Goal: Find specific page/section: Find specific page/section

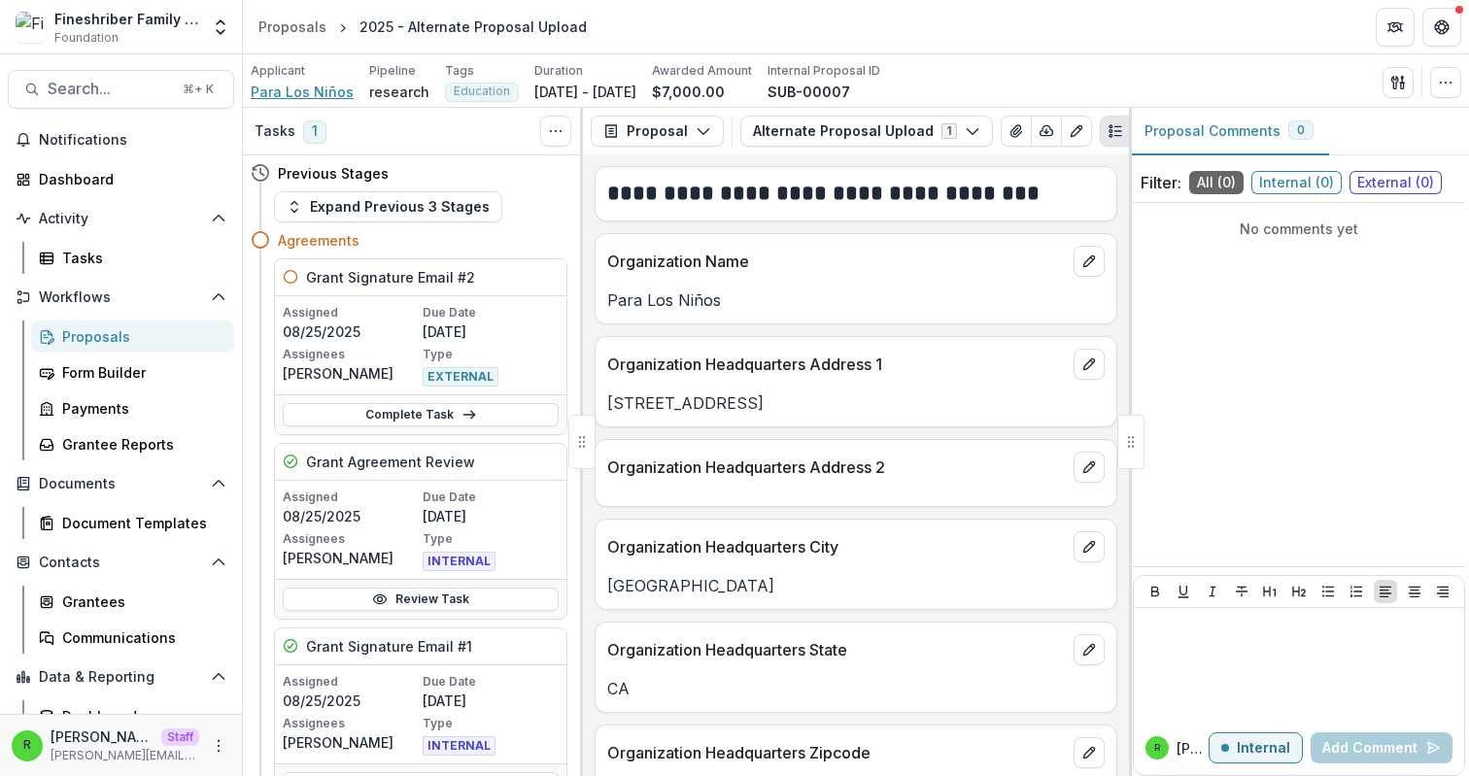
click at [324, 92] on span "Para Los Niños" at bounding box center [302, 92] width 103 height 20
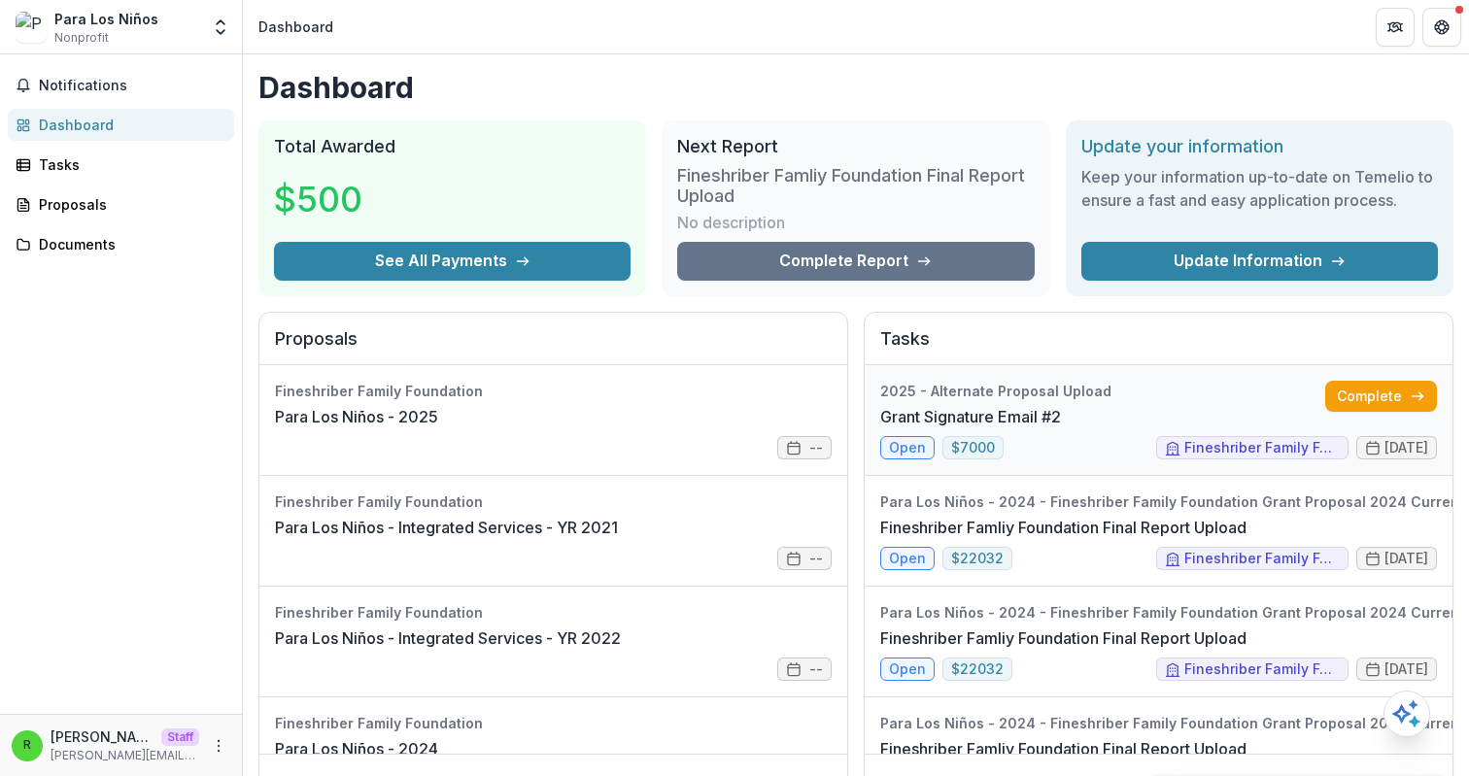
click at [1061, 428] on link "Grant Signature Email #2" at bounding box center [970, 416] width 181 height 23
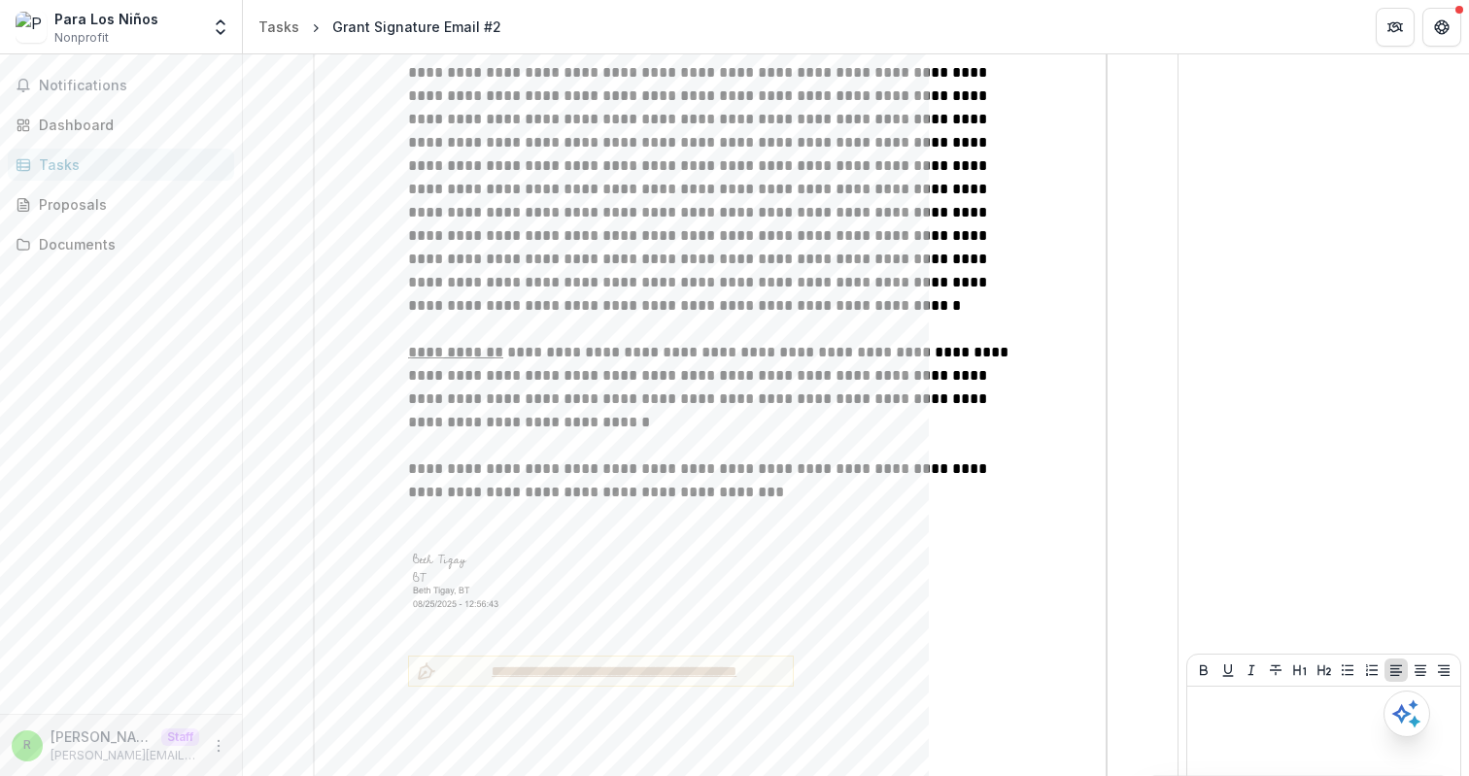
scroll to position [1592, 0]
